Goal: Task Accomplishment & Management: Use online tool/utility

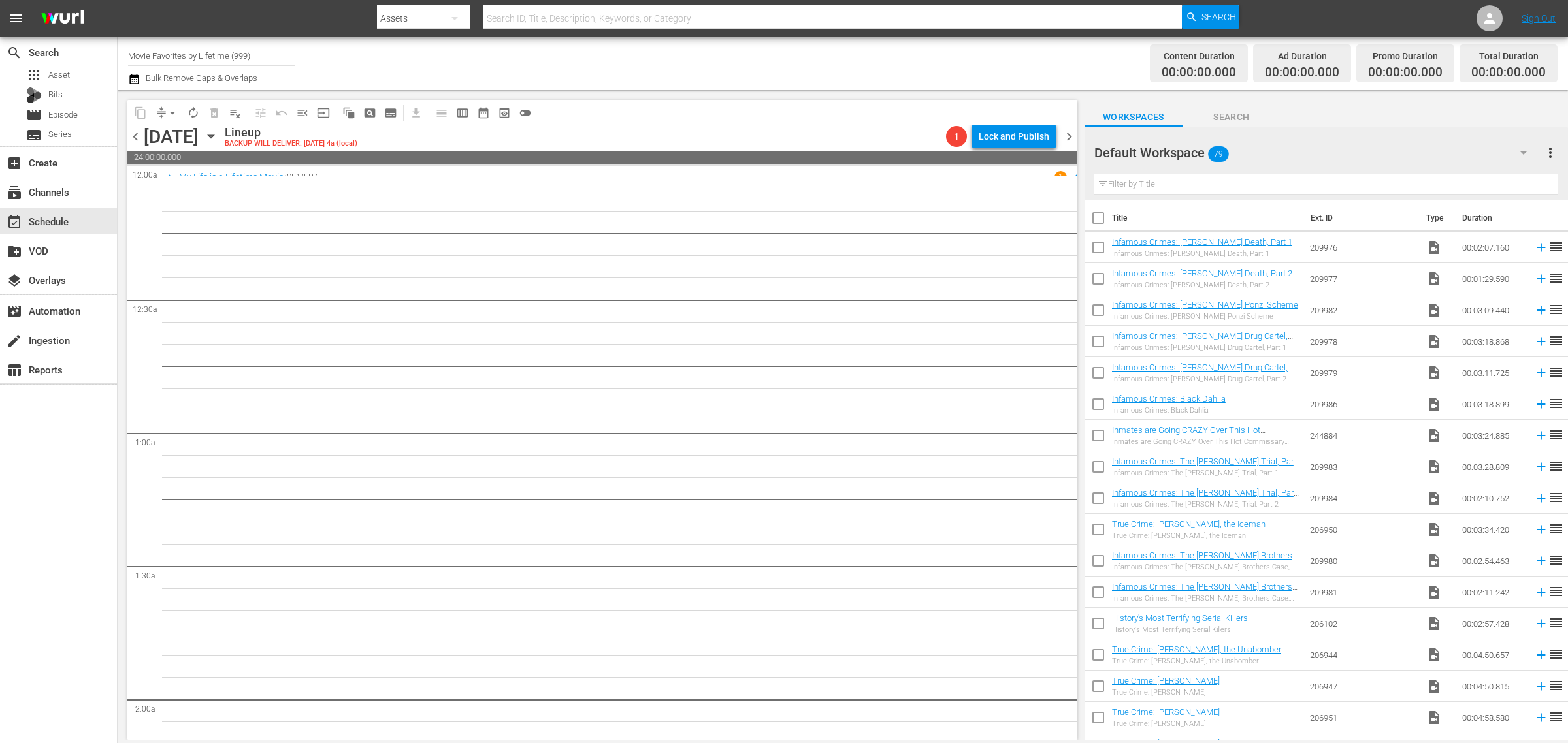
click at [786, 57] on div "Channel Title Movie Favorites by Lifetime (999) Bulk Remove Gaps & Overlaps" at bounding box center [518, 64] width 779 height 47
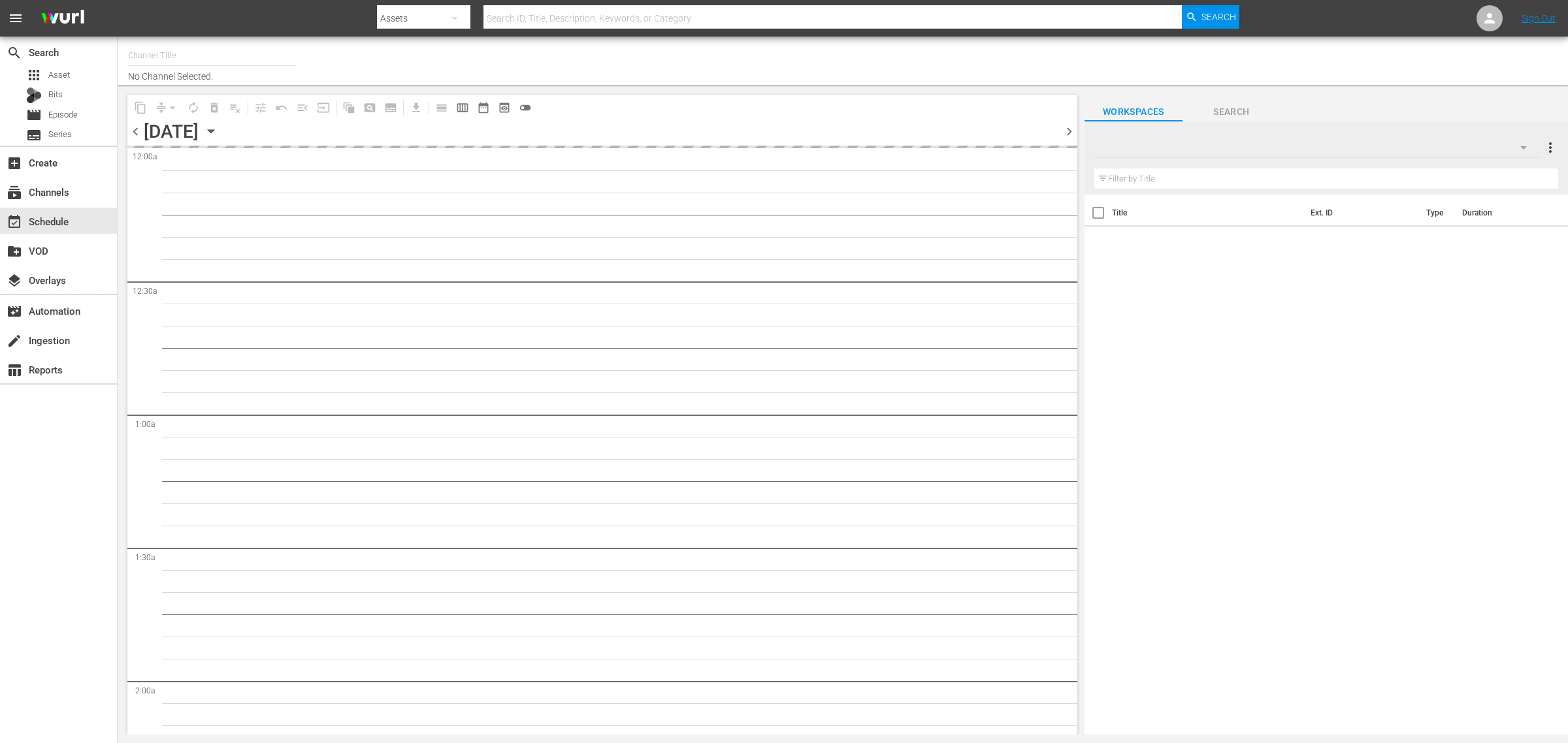
type input "Movie Favorites by Lifetime (999)"
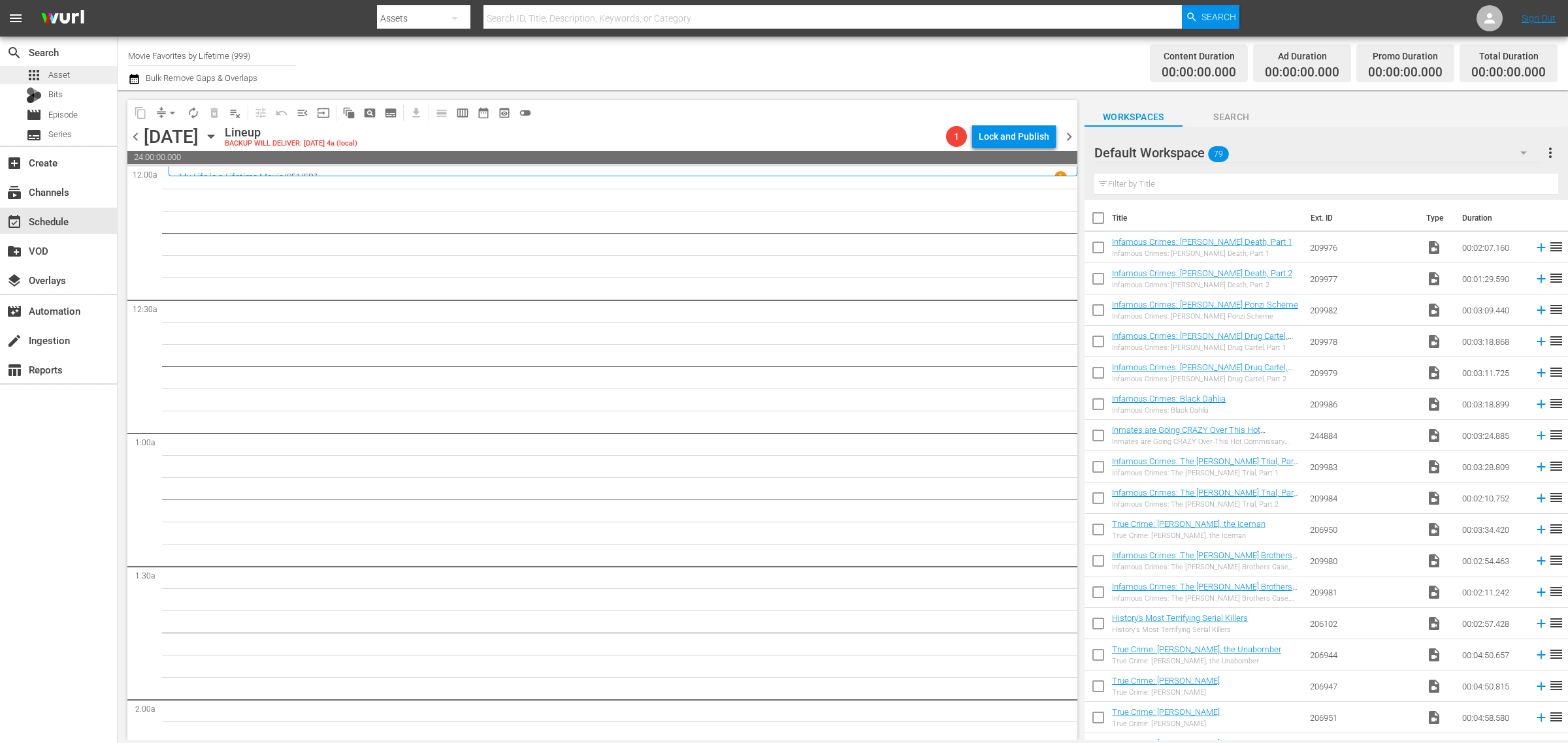
click at [80, 75] on div "apps Asset" at bounding box center [58, 75] width 117 height 18
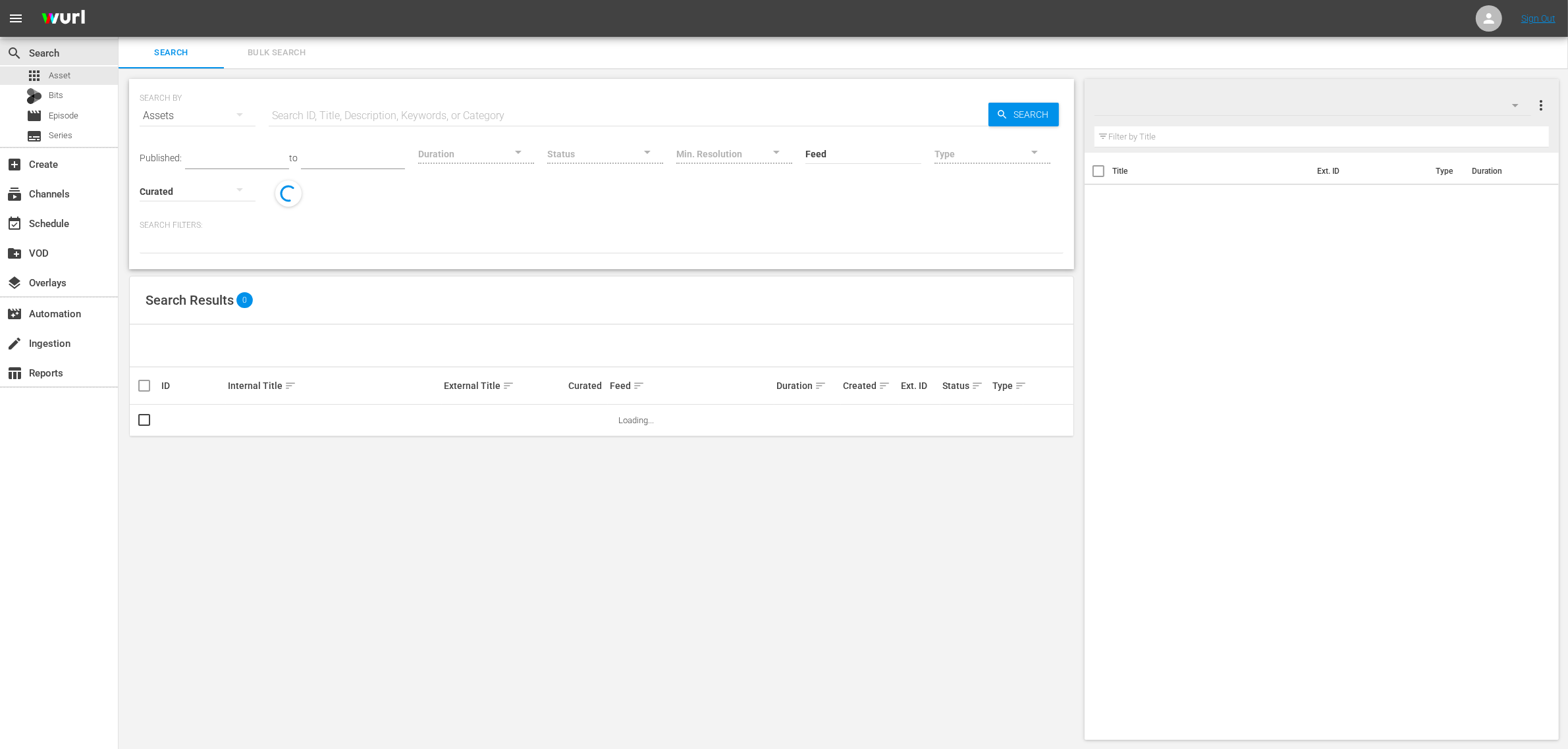
click at [257, 57] on span "Bulk Search" at bounding box center [276, 53] width 90 height 15
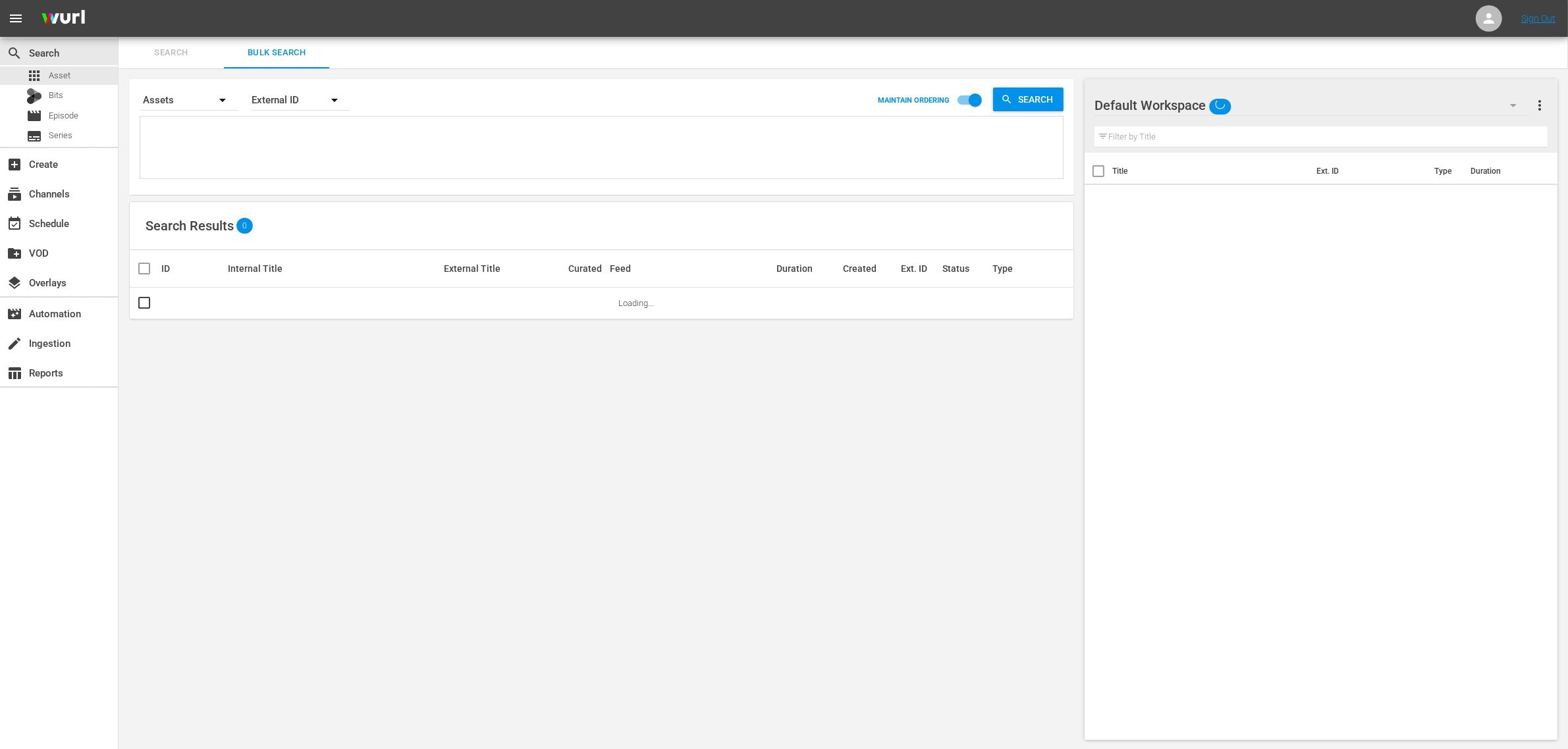
click at [332, 139] on textarea at bounding box center [603, 150] width 919 height 60
paste textarea "249669 249673 249675 36561 36562 36563 36565 36566 36567 36568 36569 36570 4001…"
type textarea "249669 249673 249675 36561 36562 36563 36565 36566 36567 36568 36569 36570 4001…"
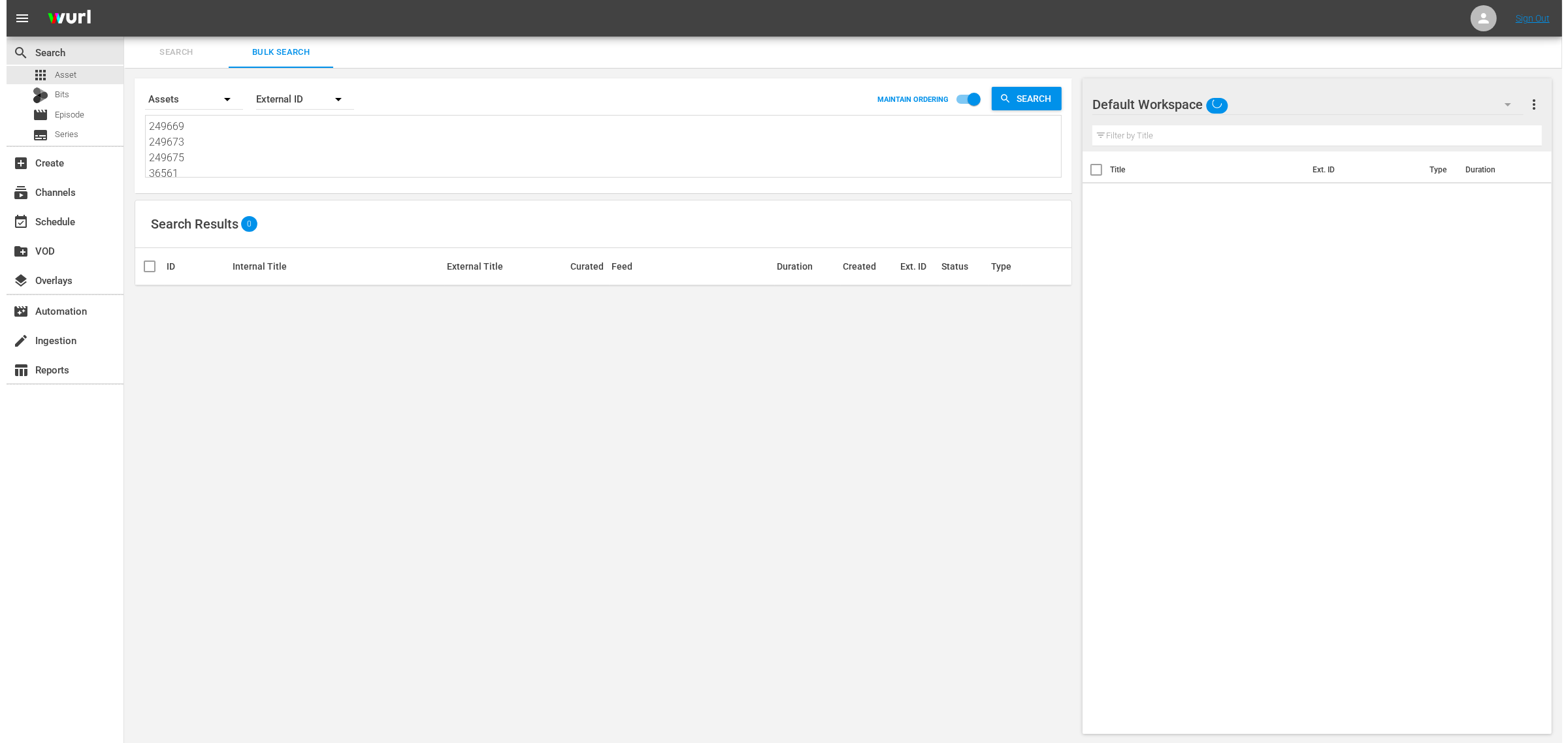
scroll to position [2, 0]
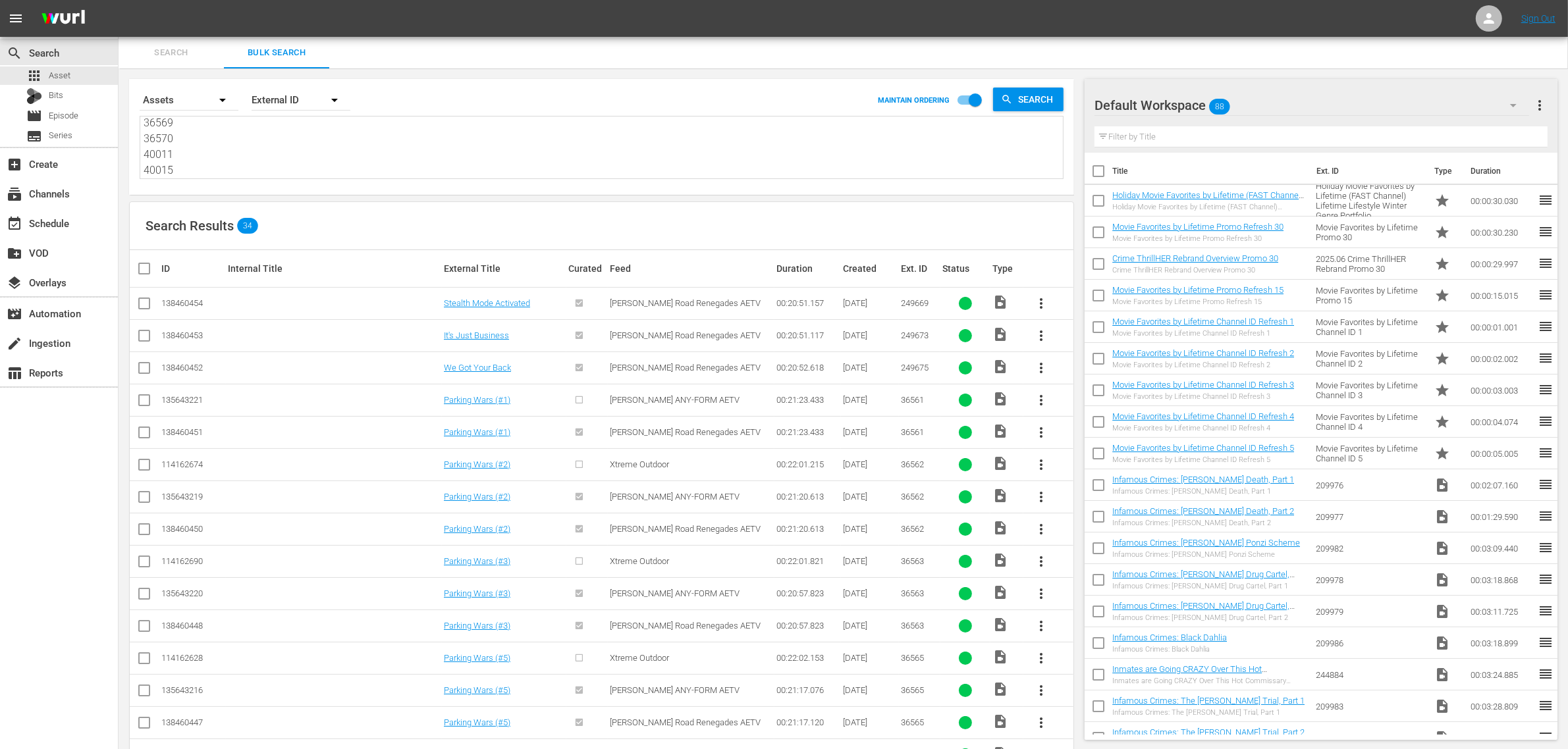
type textarea "249669 249673 249675 36561 36562 36563 36565 36566 36567 36568 36569 36570 4001…"
click at [52, 219] on div "event_available Schedule" at bounding box center [36, 221] width 74 height 12
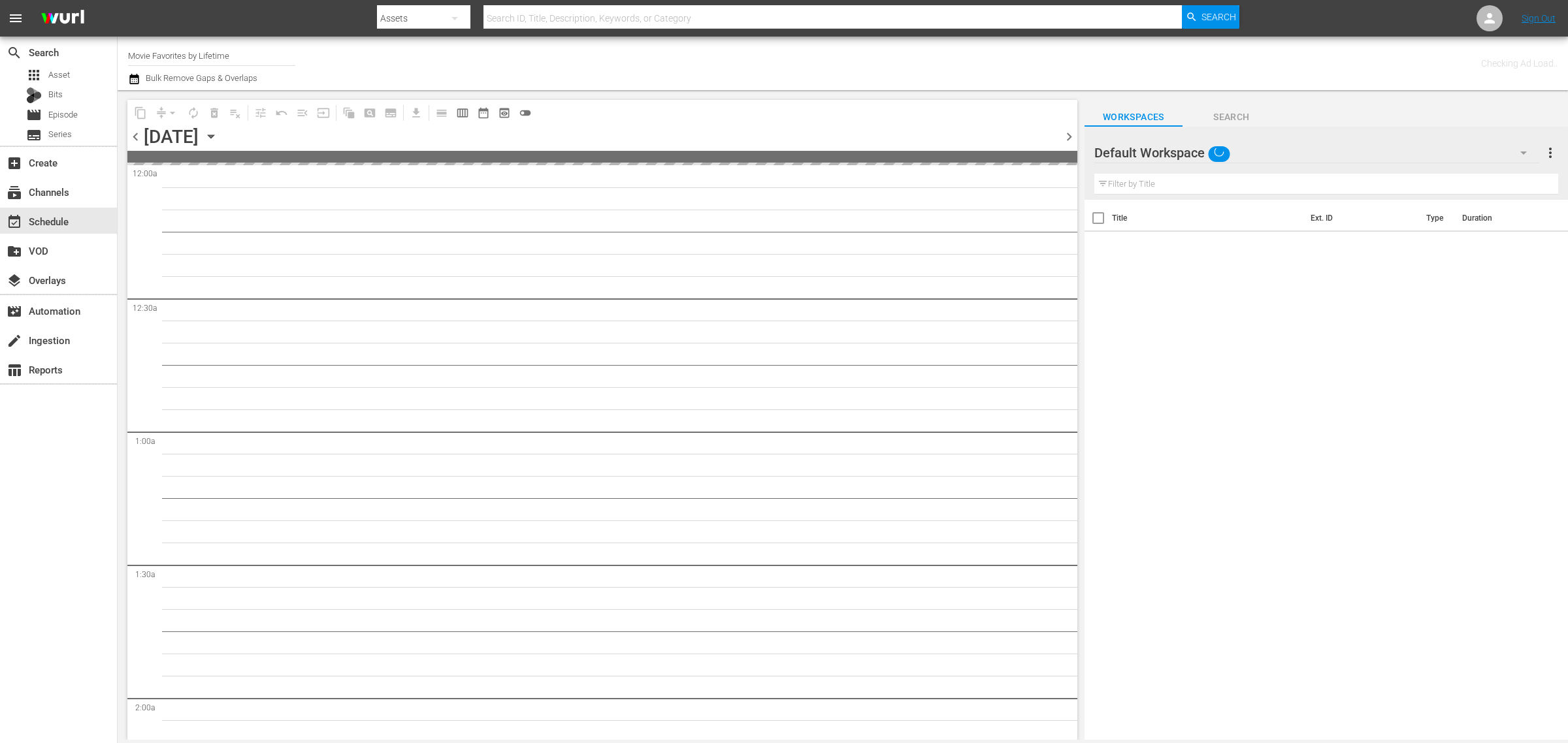
click at [763, 64] on div "Channel Title Movie Favorites by Lifetime Bulk Remove Gaps & Overlaps" at bounding box center [518, 64] width 779 height 47
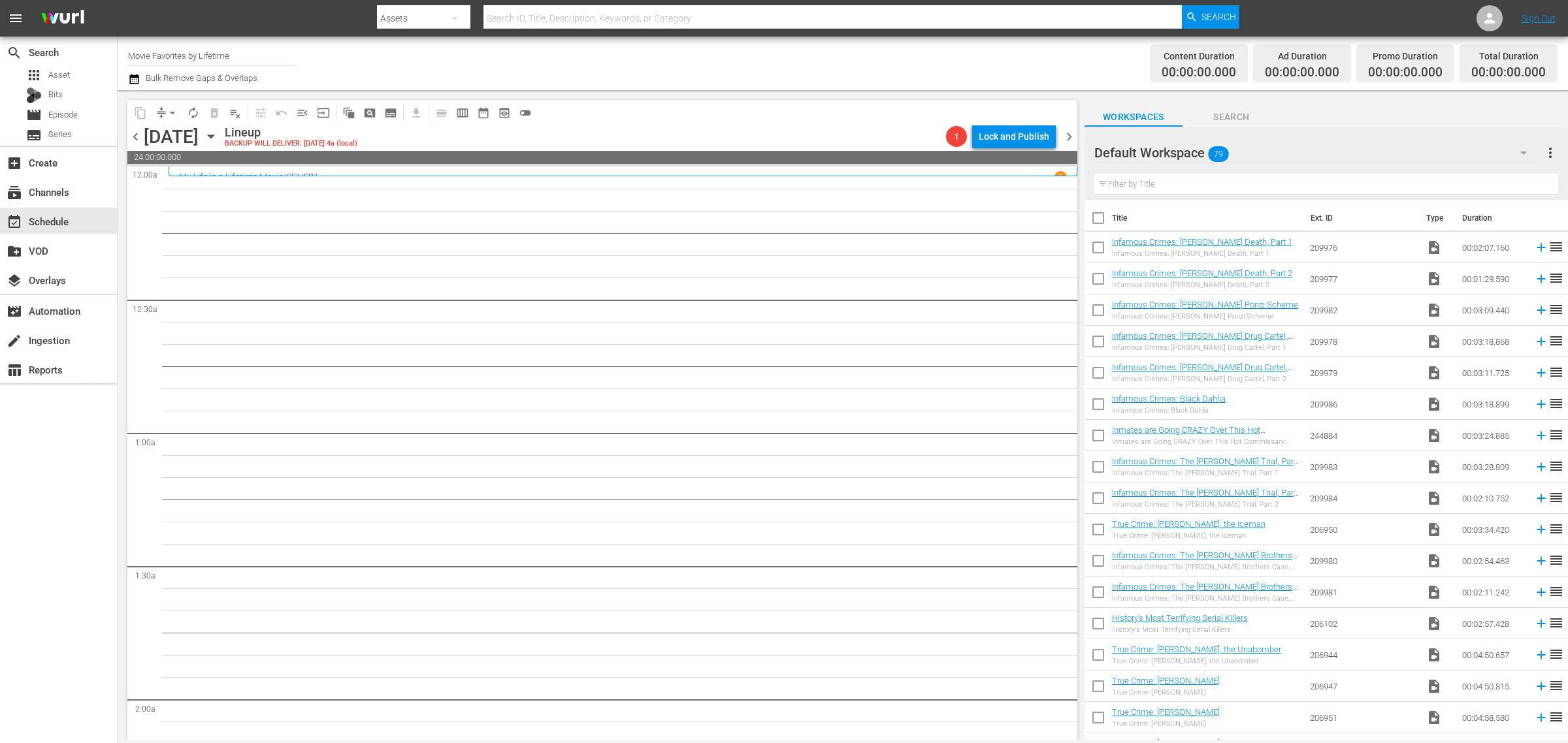
click at [859, 55] on div "Channel Title Movie Favorites by Lifetime Bulk Remove Gaps & Overlaps" at bounding box center [518, 64] width 779 height 47
click at [569, 82] on div "Channel Title Movie Favorites by Lifetime Bulk Remove Gaps & Overlaps" at bounding box center [518, 64] width 779 height 47
click at [693, 52] on div "Channel Title Movie Favorites by Lifetime (999) Bulk Remove Gaps & Overlaps" at bounding box center [518, 64] width 779 height 47
click at [218, 135] on icon "button" at bounding box center [211, 136] width 14 height 14
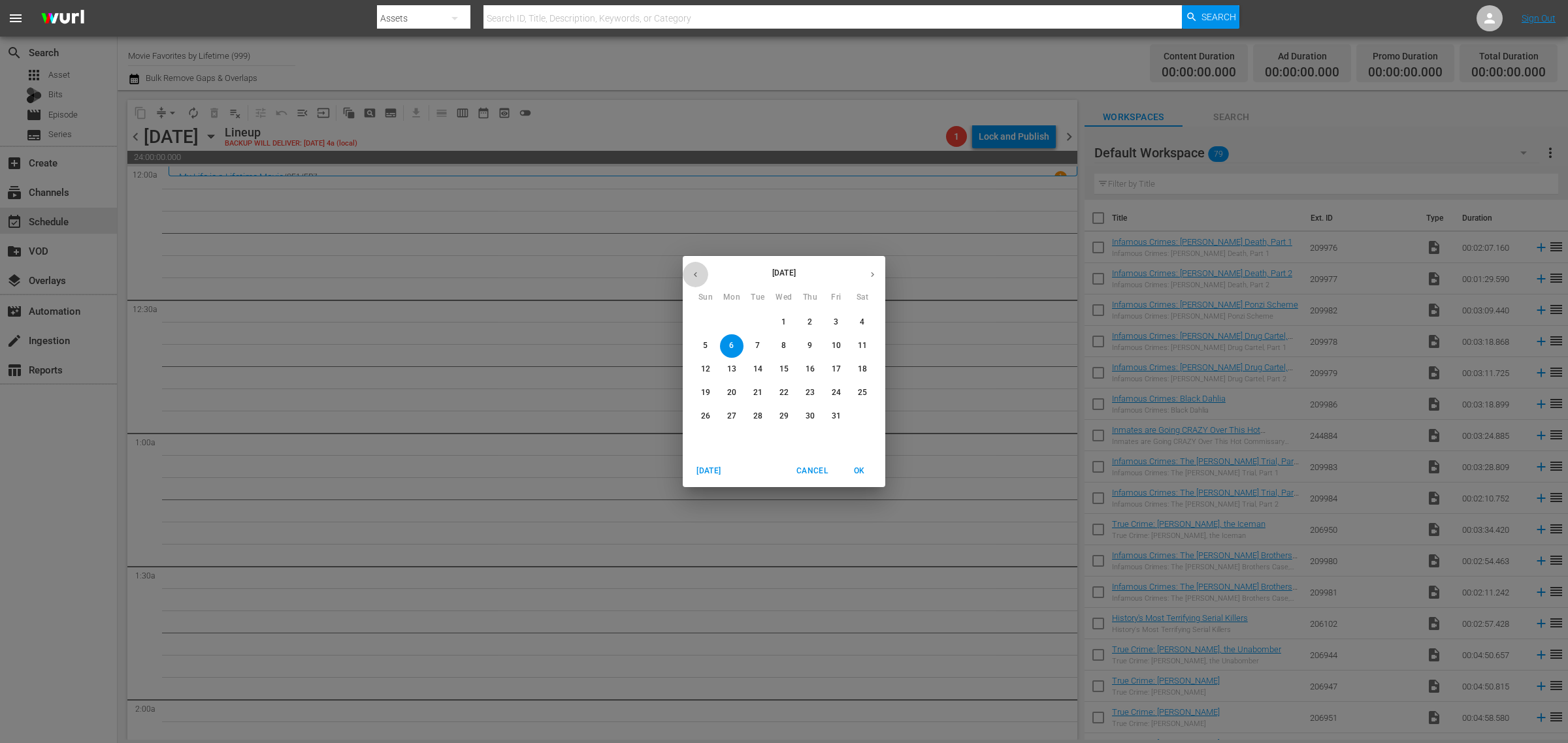
click at [690, 272] on icon "button" at bounding box center [695, 275] width 10 height 10
click at [730, 416] on p "29" at bounding box center [732, 416] width 9 height 11
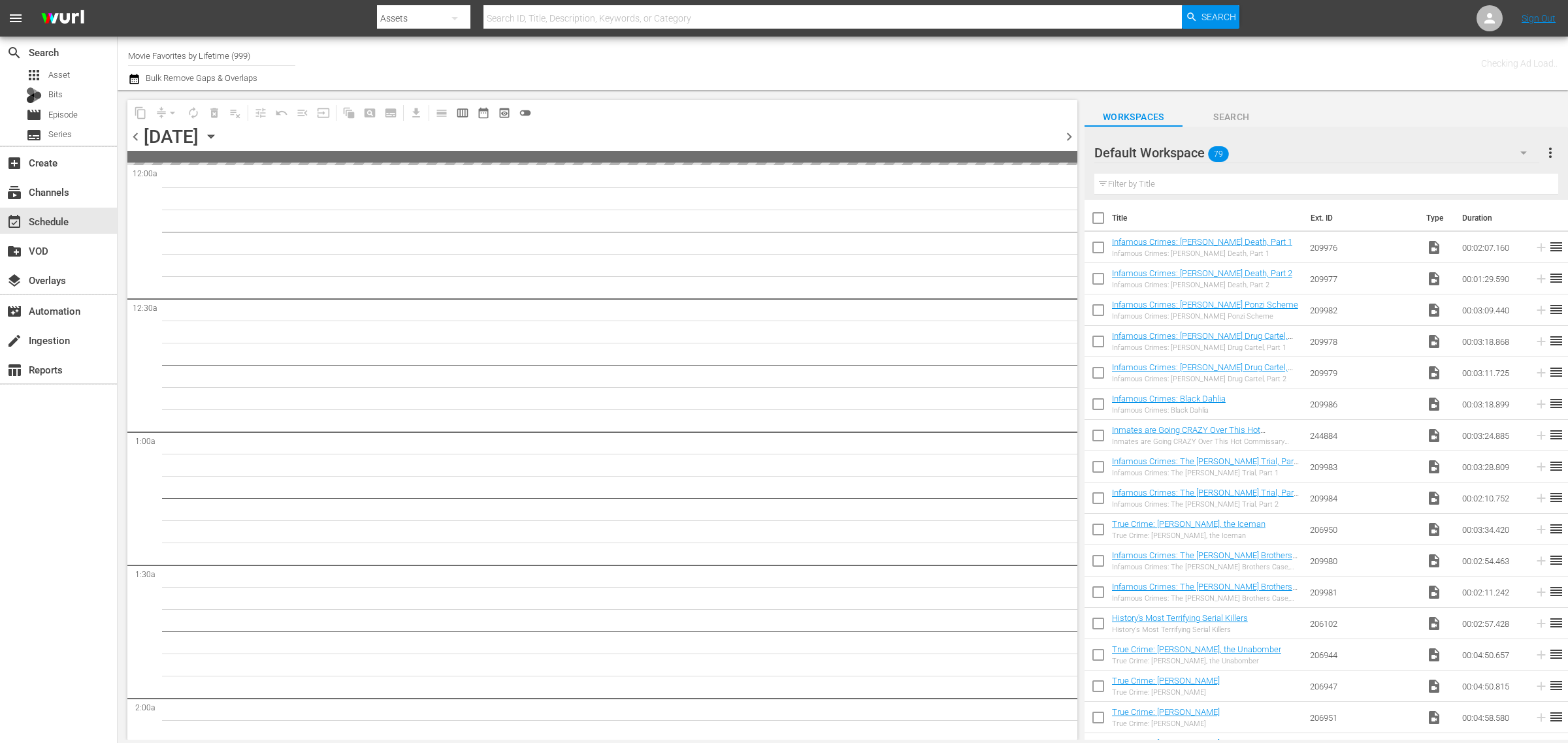
click at [672, 52] on div "Channel Title Movie Favorites by Lifetime (999) Bulk Remove Gaps & Overlaps" at bounding box center [518, 64] width 779 height 47
drag, startPoint x: 278, startPoint y: 57, endPoint x: -122, endPoint y: 56, distance: 400.0
click at [0, 56] on html "menu Search By Assets Search ID, Title, Description, Keywords, or Category Sear…" at bounding box center [784, 372] width 1568 height 743
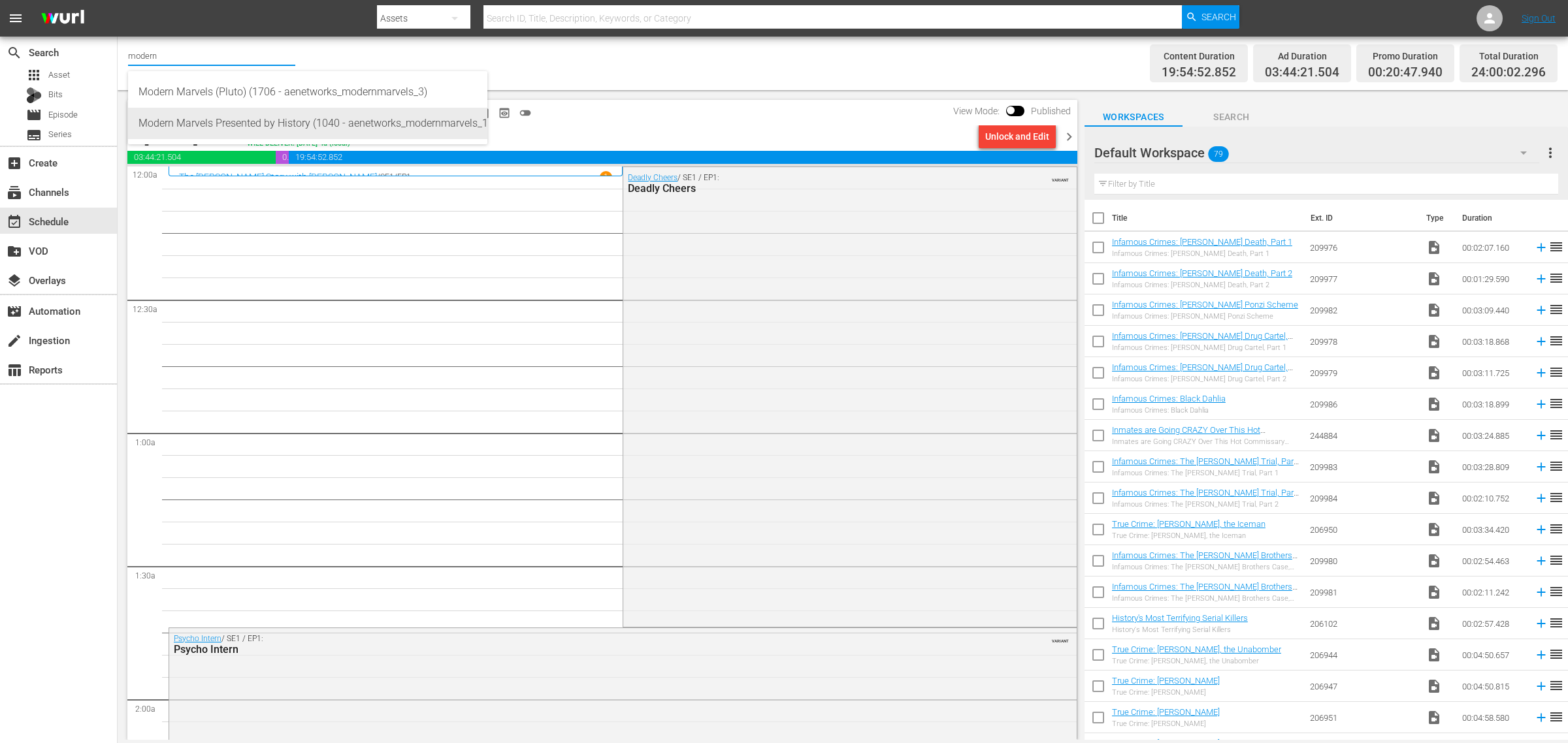
click at [327, 117] on div "Modern Marvels Presented by History (1040 - aenetworks_modernmarvels_1)" at bounding box center [307, 123] width 338 height 31
type input "Modern Marvels Presented by History (1040 - aenetworks_modernmarvels_1)"
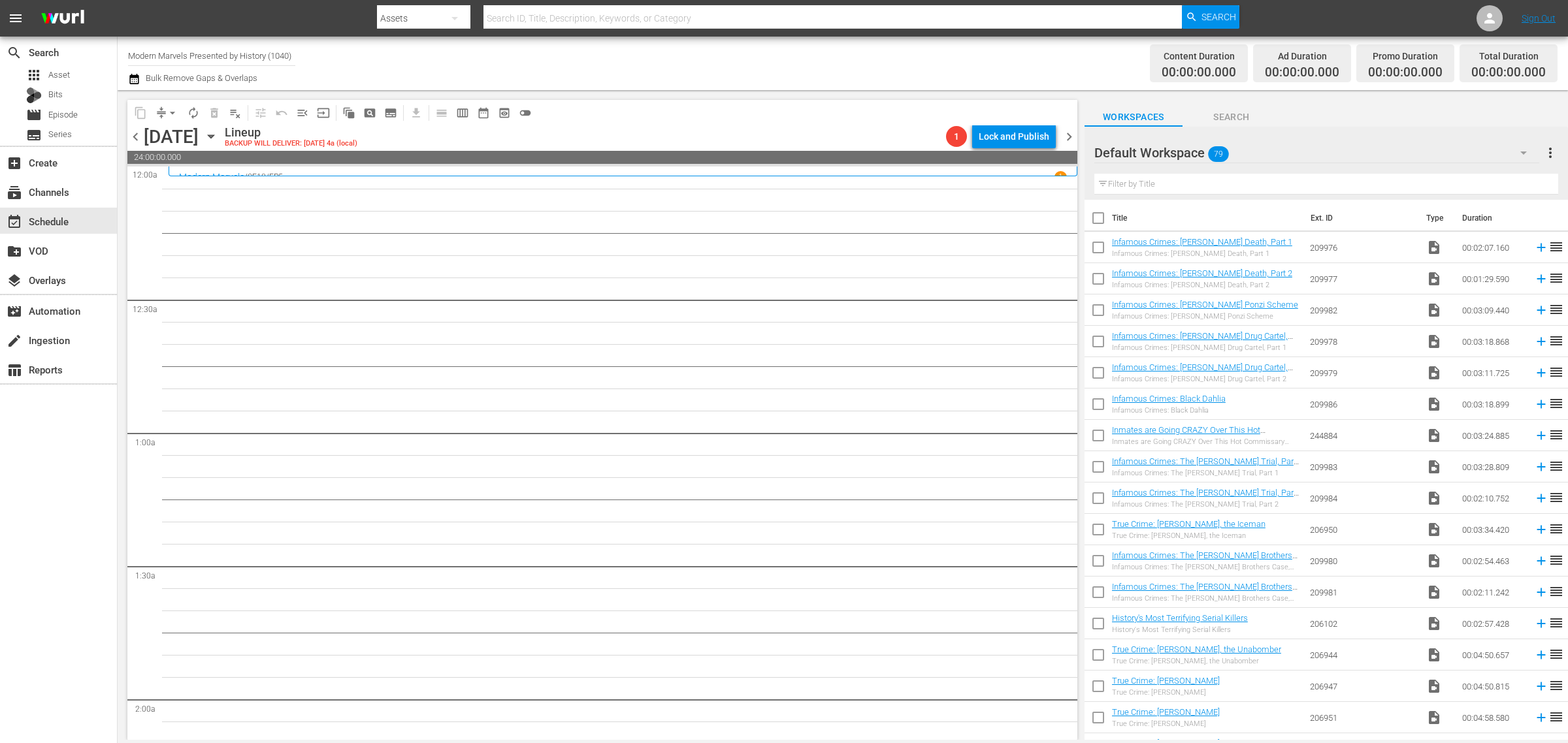
click at [602, 49] on div "Channel Title Modern Marvels Presented by History (1040) Bulk Remove Gaps & Ove…" at bounding box center [518, 64] width 779 height 47
click at [684, 75] on div "Channel Title Modern Marvels Presented by History (1040) Bulk Remove Gaps & Ove…" at bounding box center [518, 64] width 779 height 47
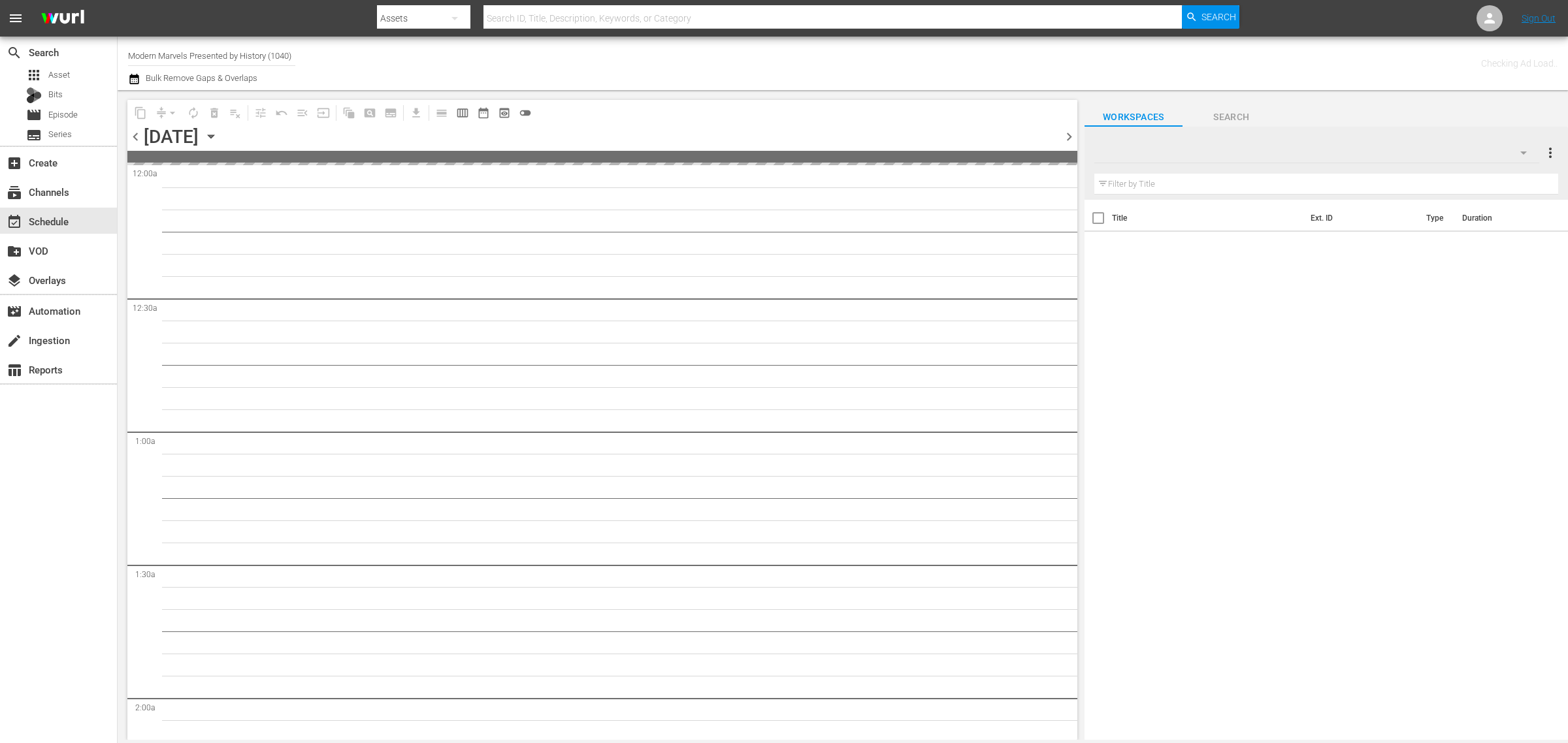
type input "Modern Marvels Presented by History (1040)"
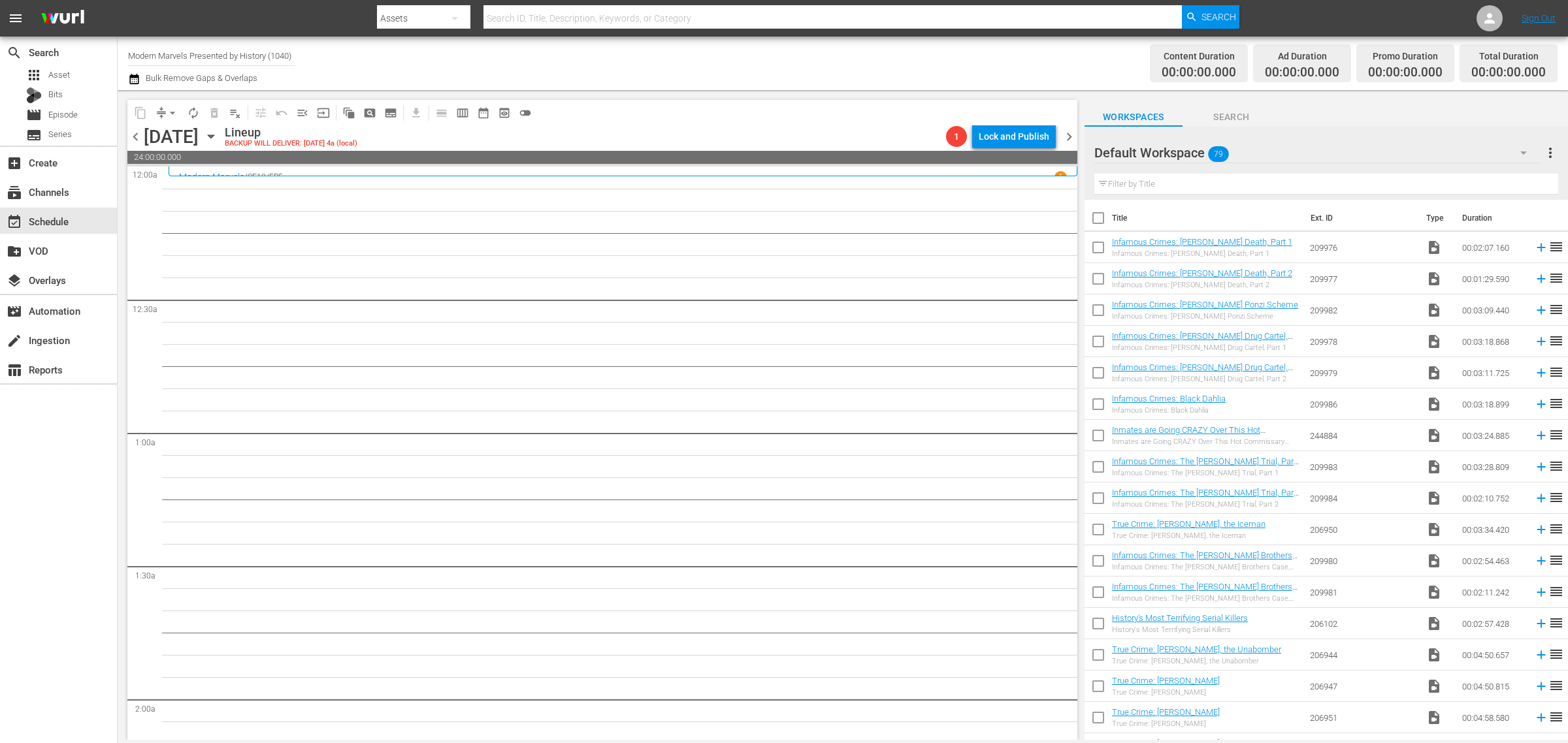
click at [646, 64] on div "Channel Title Modern Marvels Presented by History (1040) Bulk Remove Gaps & Ove…" at bounding box center [518, 64] width 779 height 47
click at [493, 70] on div "Channel Title Modern Marvels Presented by History (1040) Bulk Remove Gaps & Ove…" at bounding box center [518, 64] width 779 height 47
click at [1072, 138] on span "chevron_right" at bounding box center [1069, 136] width 16 height 16
click at [1066, 132] on span "chevron_right" at bounding box center [1069, 136] width 16 height 16
click at [1069, 134] on span "chevron_right" at bounding box center [1069, 136] width 16 height 16
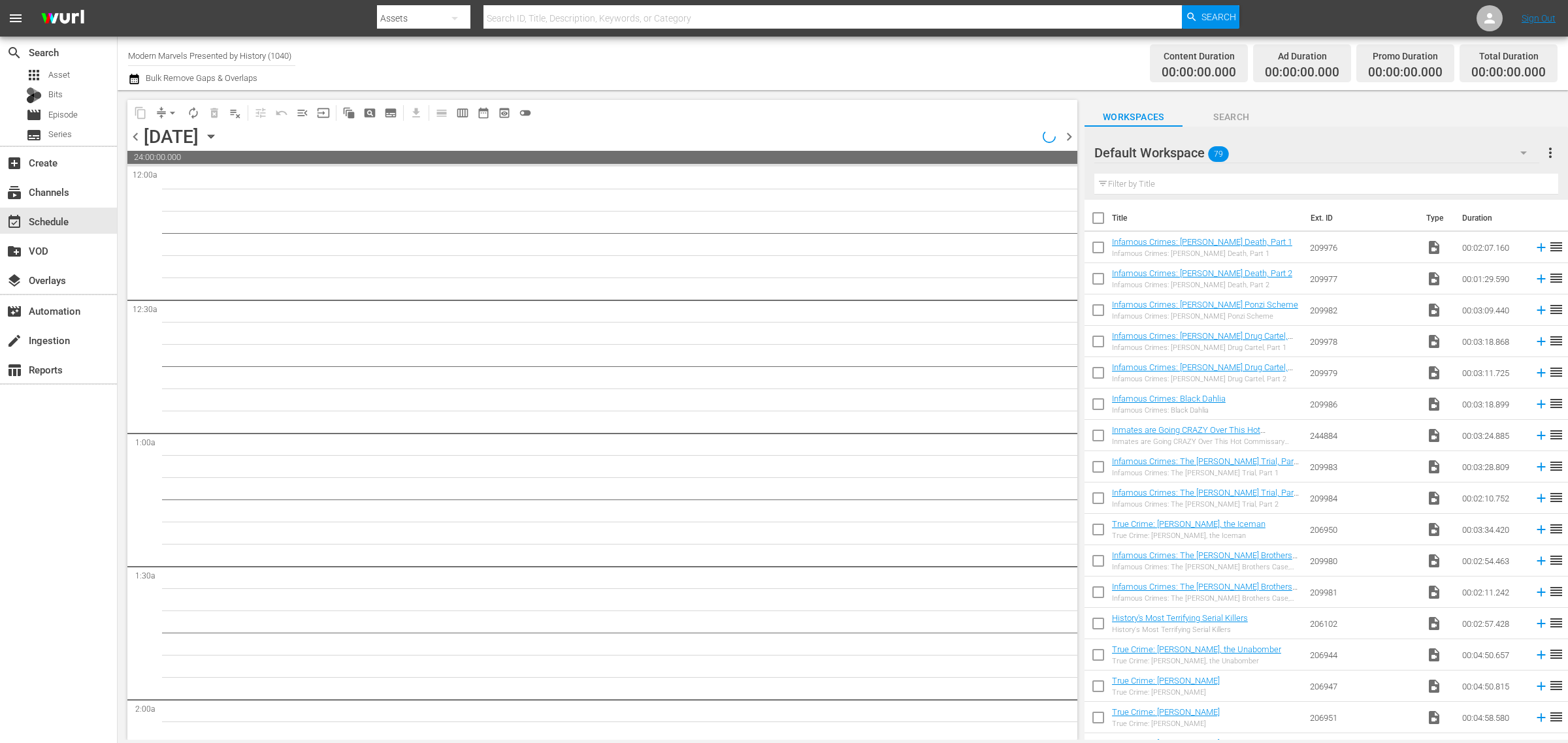
click at [1069, 134] on span "chevron_right" at bounding box center [1069, 136] width 16 height 16
click at [1069, 132] on span "chevron_right" at bounding box center [1069, 136] width 16 height 16
click at [876, 58] on div "Channel Title Modern Marvels Presented by History (1040) Bulk Remove Gaps & Ove…" at bounding box center [518, 64] width 779 height 47
